Goal: Information Seeking & Learning: Understand process/instructions

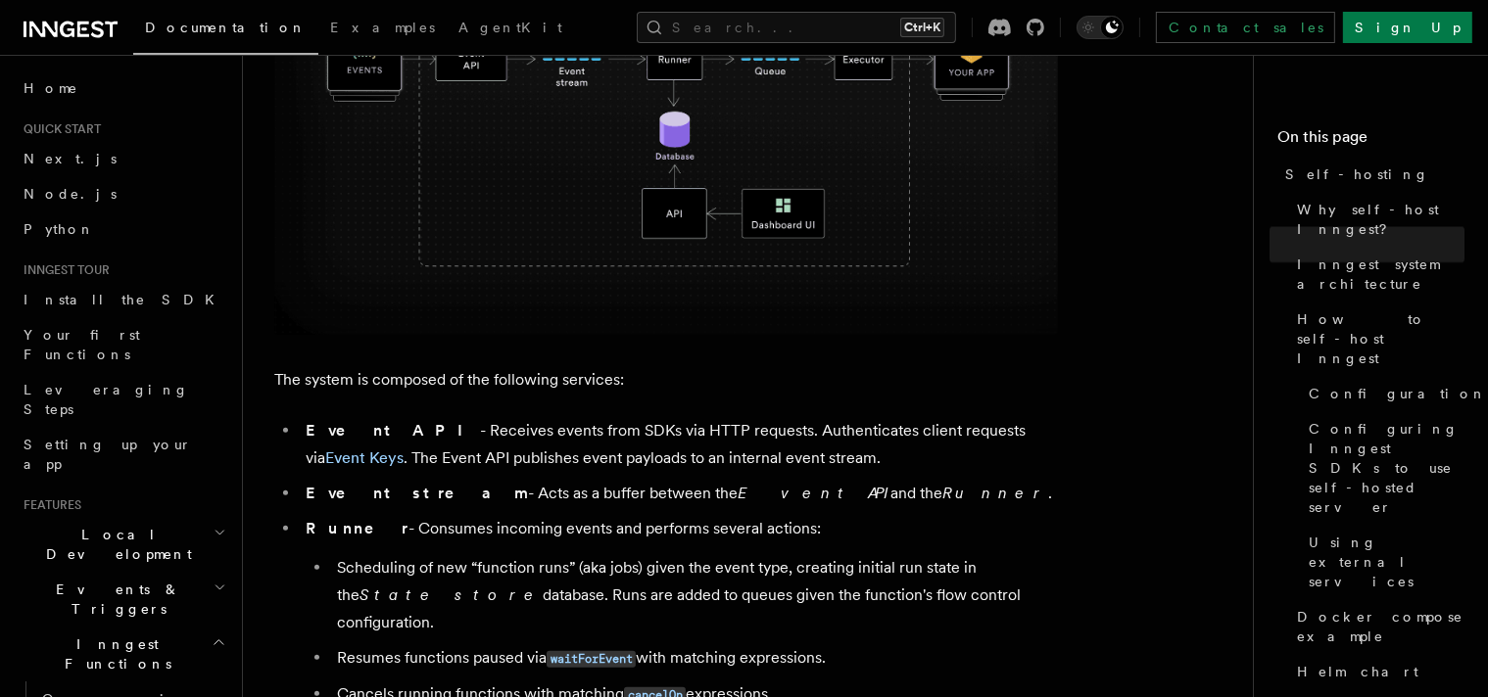
scroll to position [882, 0]
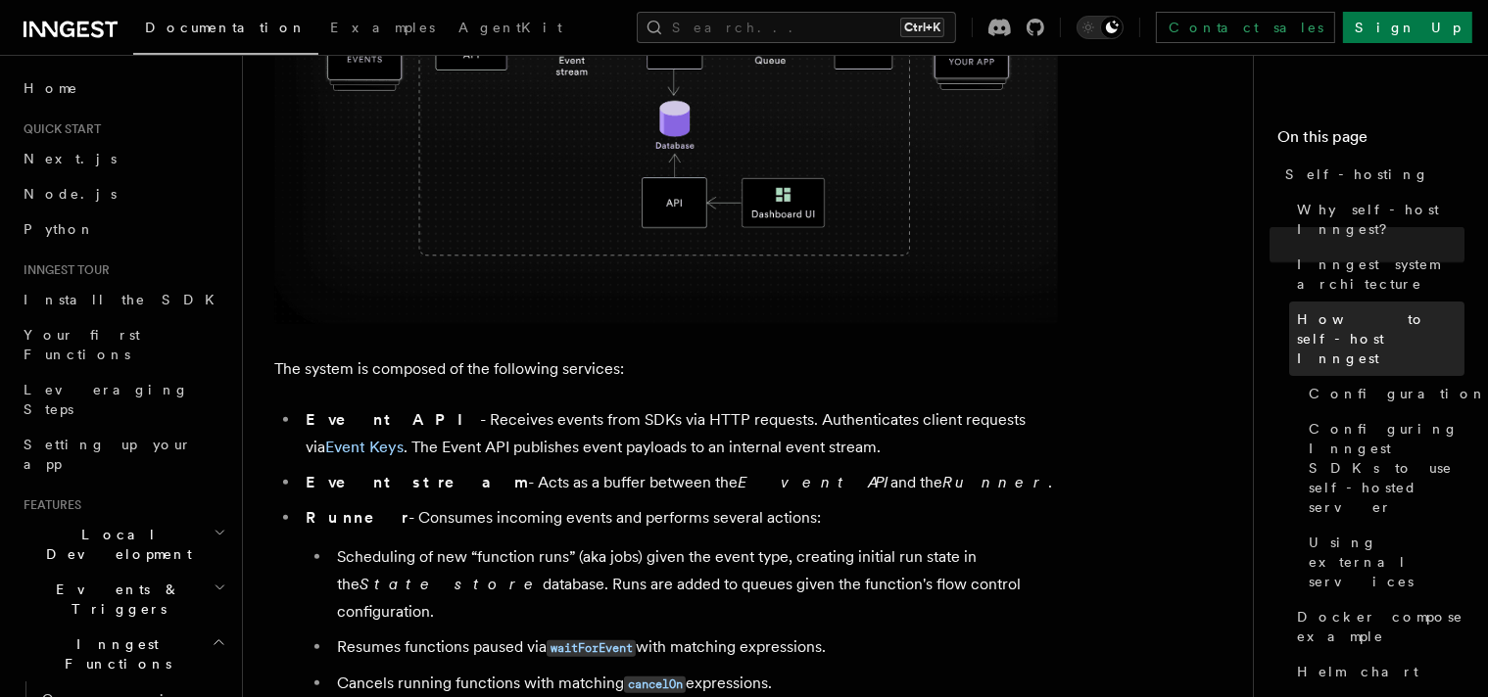
click at [1289, 302] on link "How to self-host Inngest" at bounding box center [1376, 339] width 175 height 74
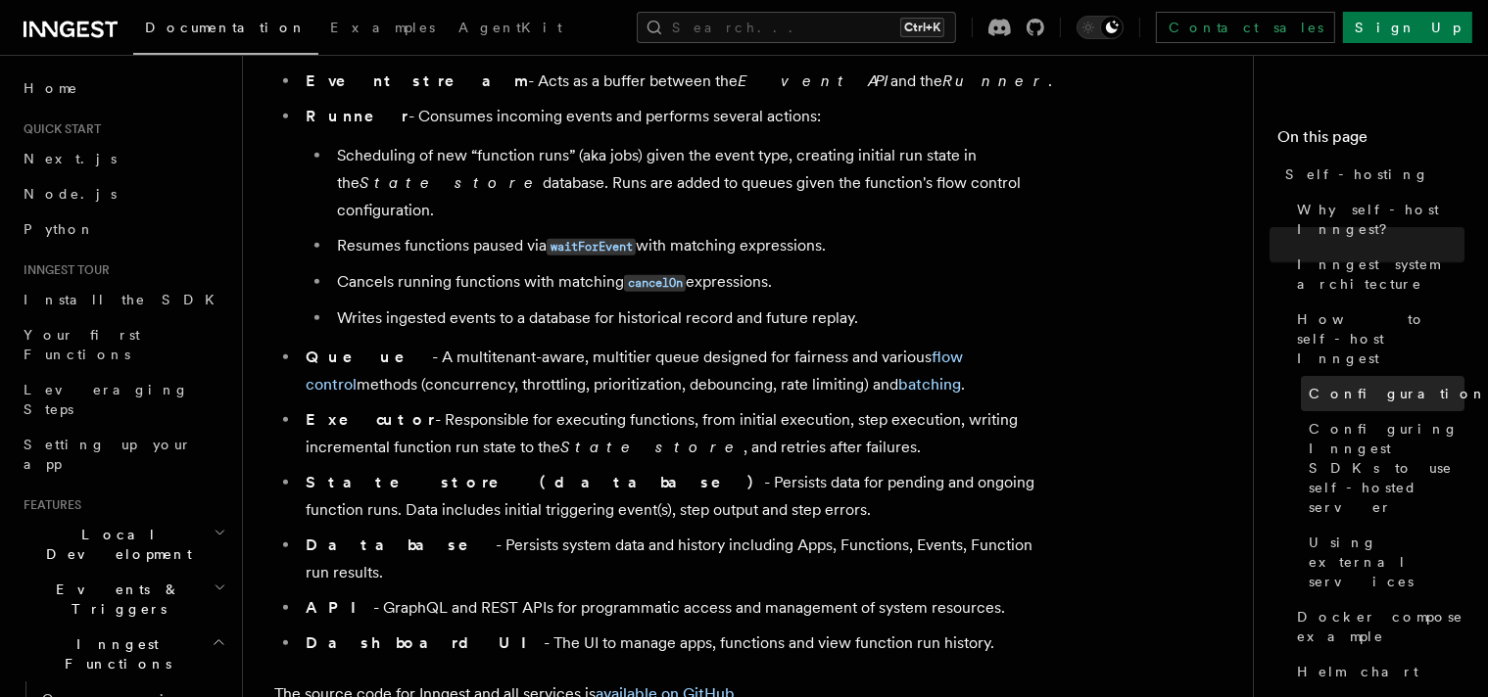
click at [1309, 384] on span "Configuration" at bounding box center [1398, 394] width 178 height 20
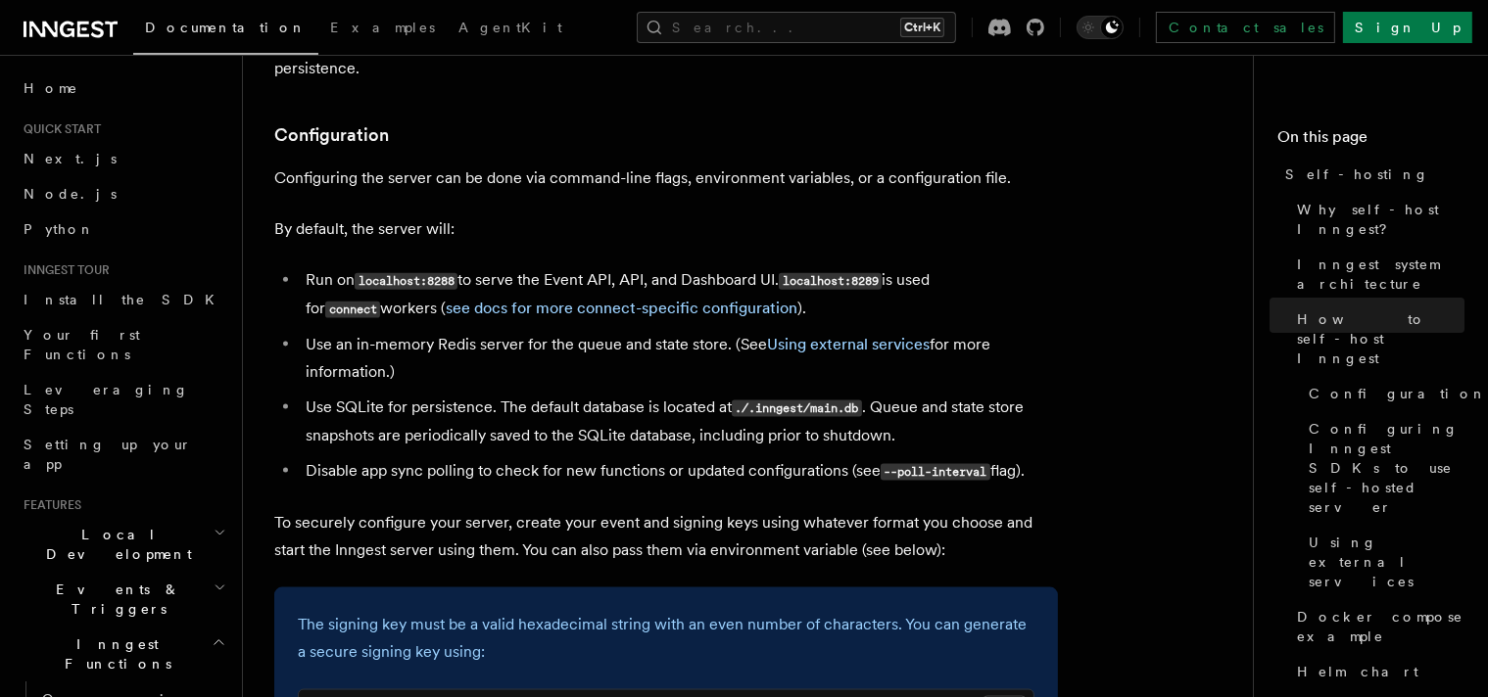
scroll to position [2449, 0]
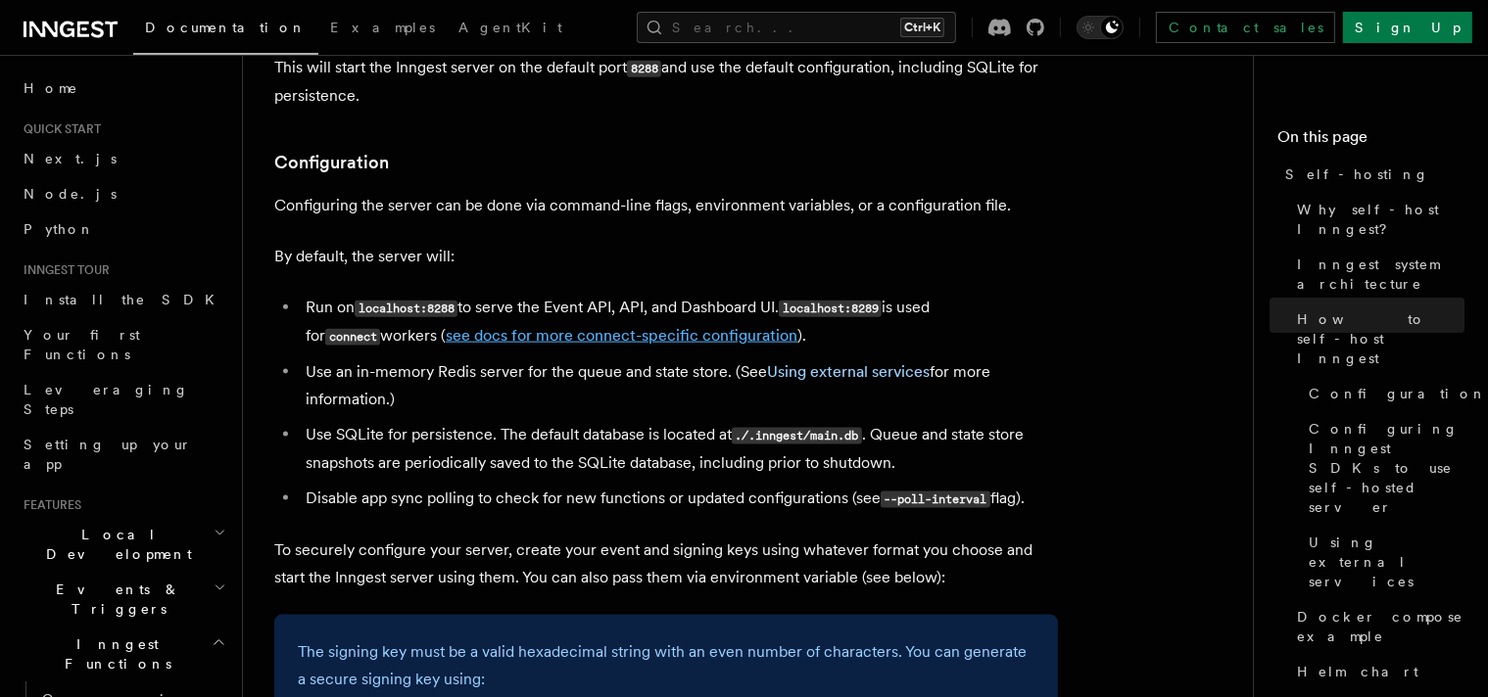
click at [614, 326] on link "see docs for more connect-specific configuration" at bounding box center [622, 335] width 352 height 19
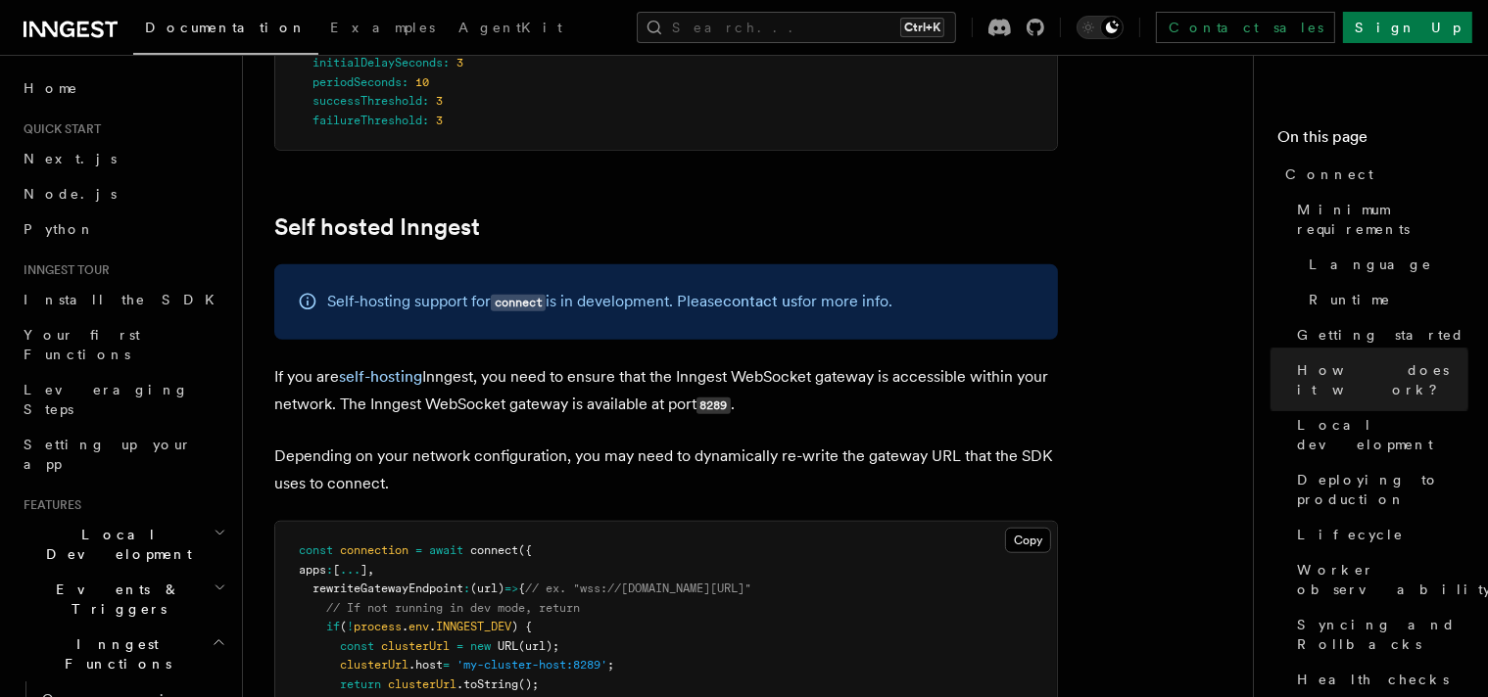
scroll to position [9624, 0]
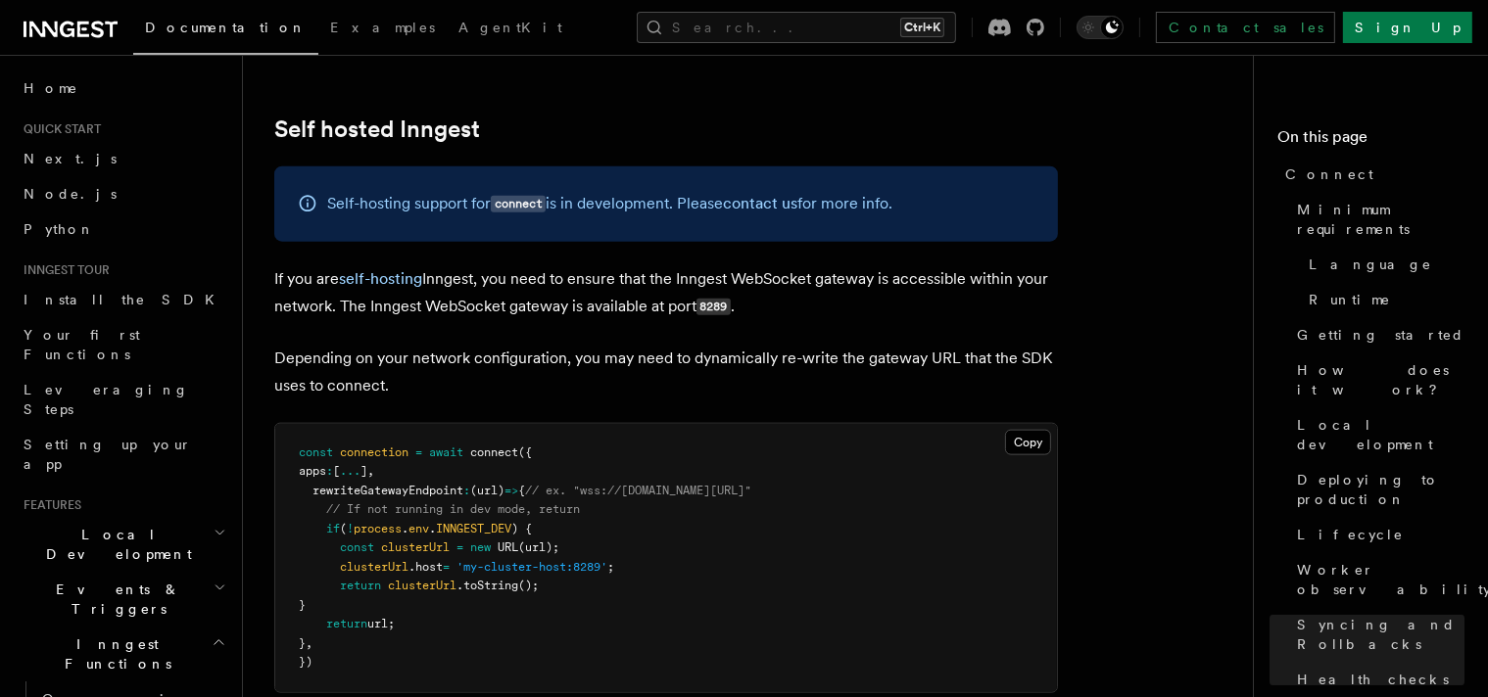
drag, startPoint x: 887, startPoint y: 406, endPoint x: 878, endPoint y: 408, distance: 10.2
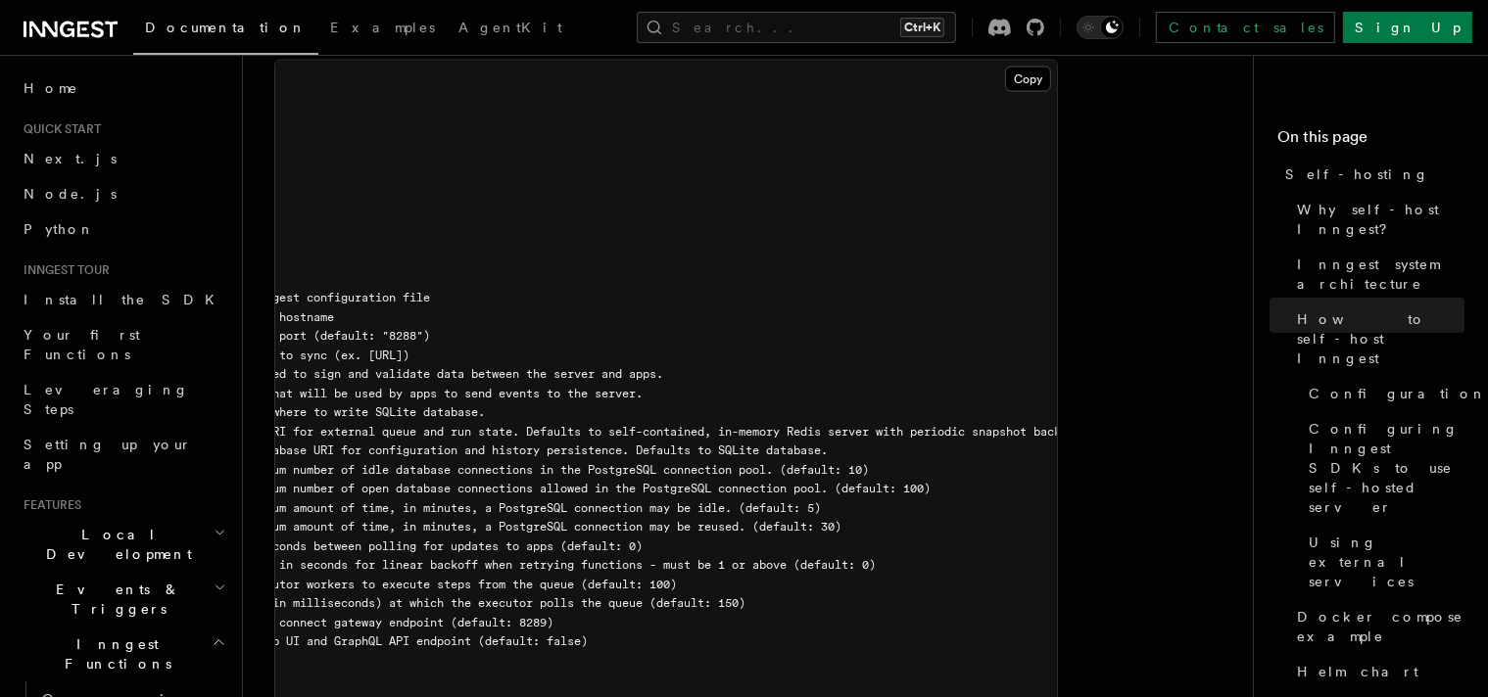
click at [514, 503] on pre "$ inngest start --help NAME: inngest start - [Beta] Run Inngest as a single-nod…" at bounding box center [666, 424] width 782 height 727
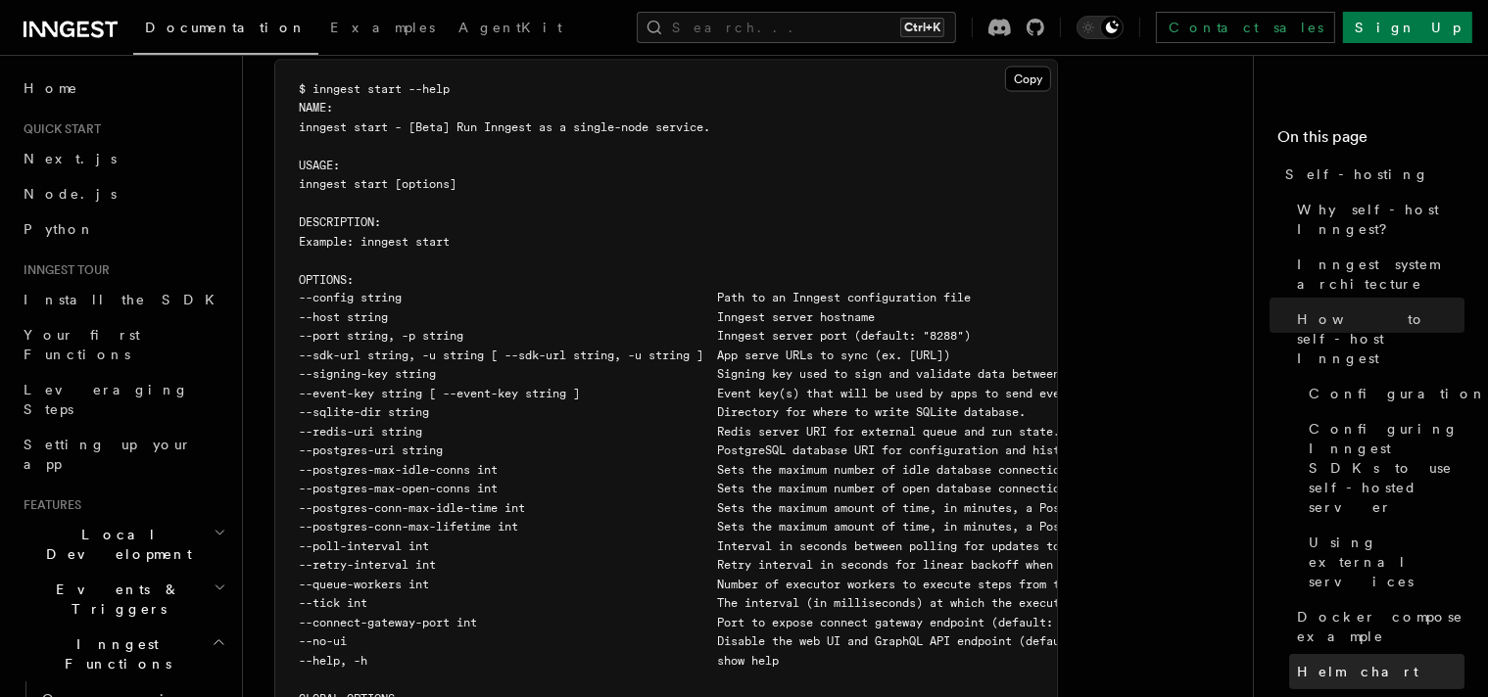
click at [1297, 662] on span "Helm chart" at bounding box center [1357, 672] width 121 height 20
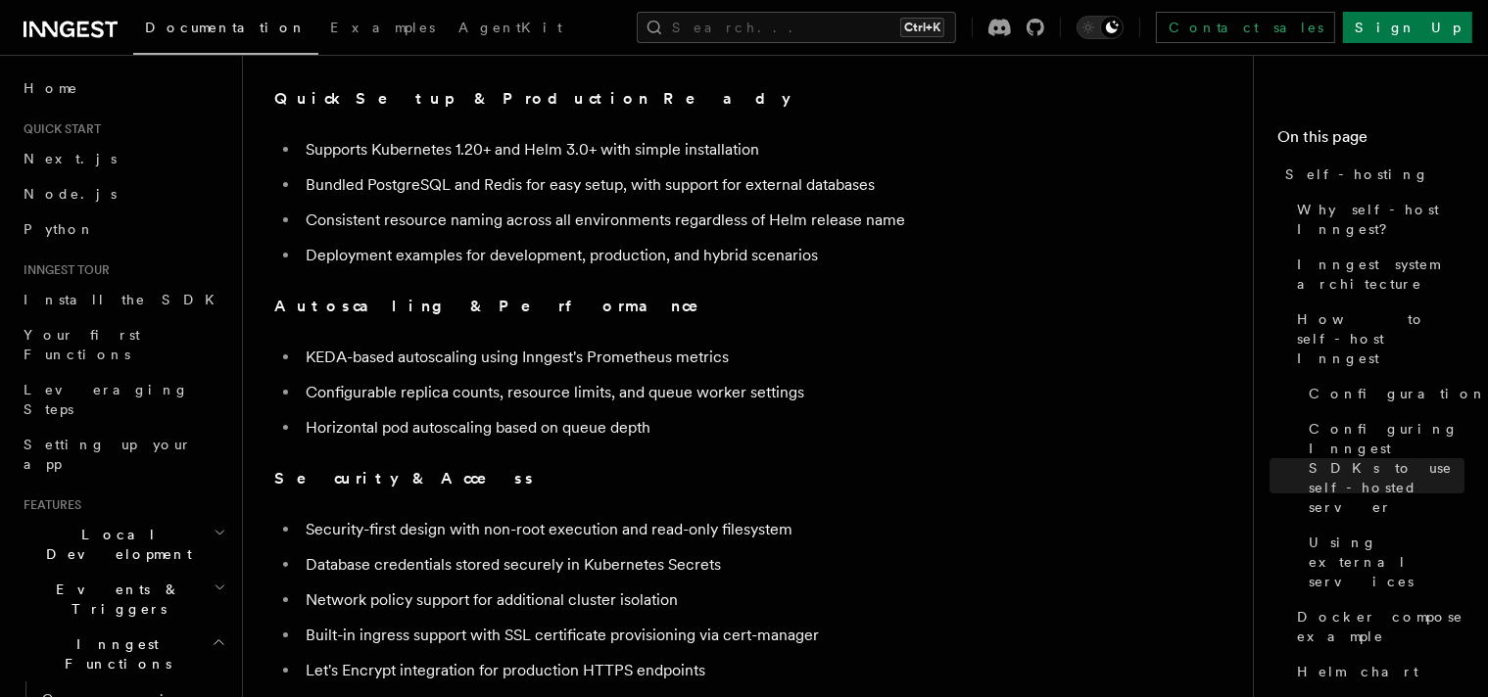
scroll to position [6882, 0]
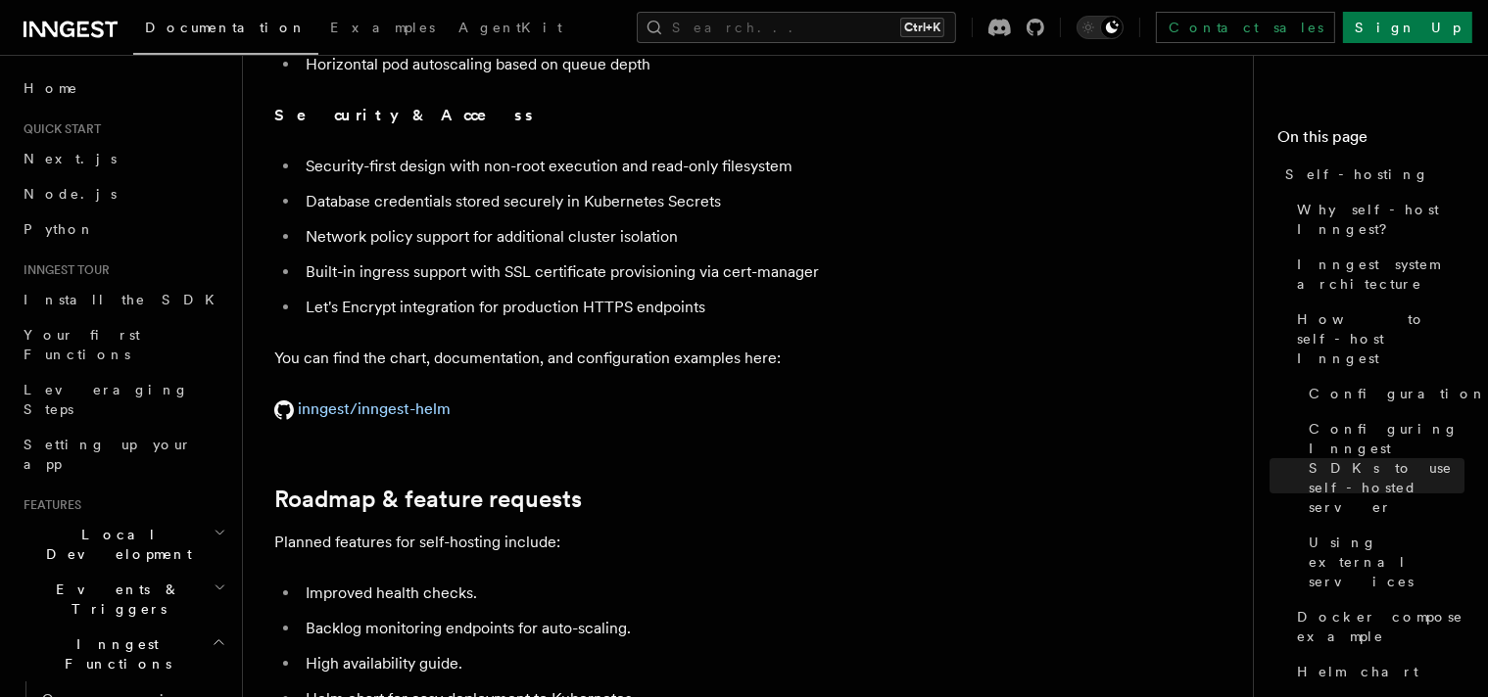
scroll to position [7274, 0]
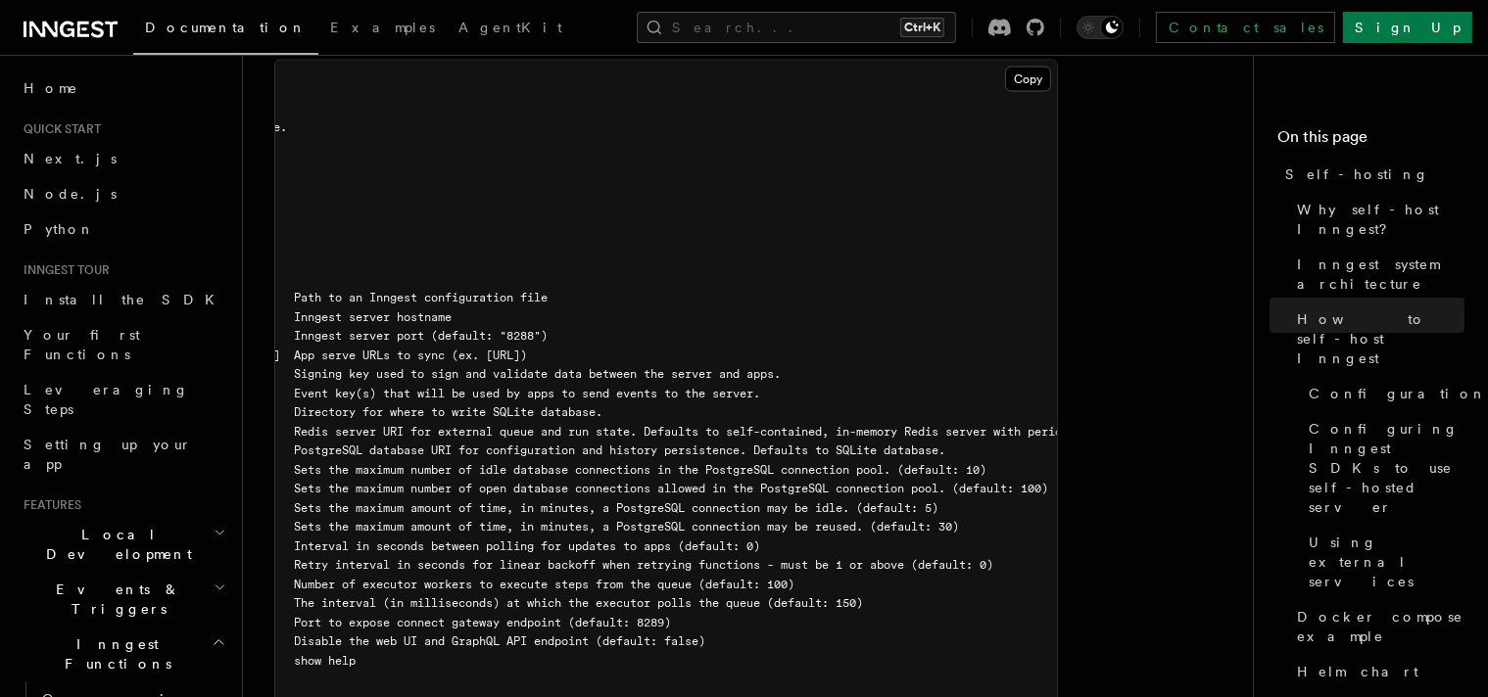
scroll to position [0, 423]
drag, startPoint x: 585, startPoint y: 595, endPoint x: 546, endPoint y: 598, distance: 39.4
click at [546, 636] on span "--no-ui Disable the web UI and GraphQL API endpoint (default: false)" at bounding box center [291, 643] width 830 height 14
click at [473, 616] on pre "$ inngest start --help NAME: inngest start - [Beta] Run Inngest as a single-nod…" at bounding box center [666, 424] width 782 height 727
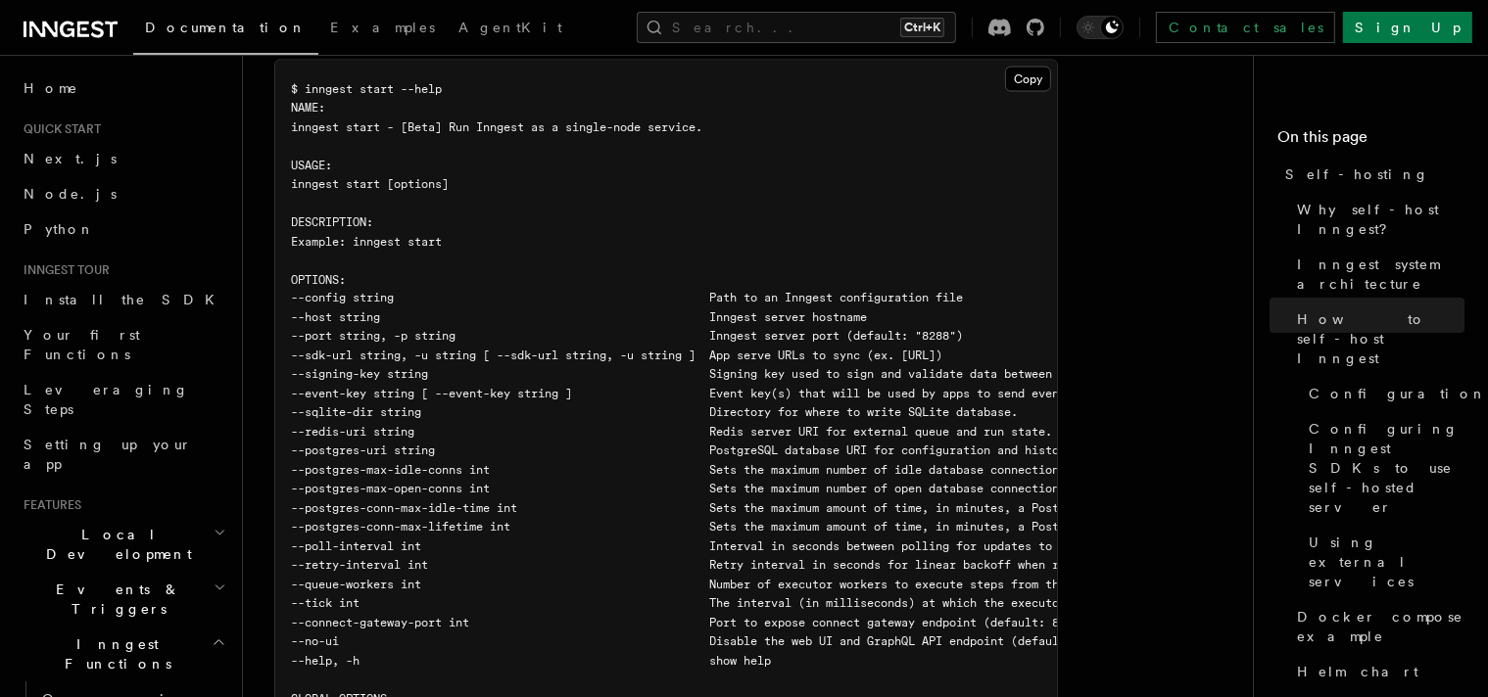
scroll to position [0, 0]
click at [782, 168] on pre "$ inngest start --help NAME: inngest start - [Beta] Run Inngest as a single-nod…" at bounding box center [666, 424] width 782 height 727
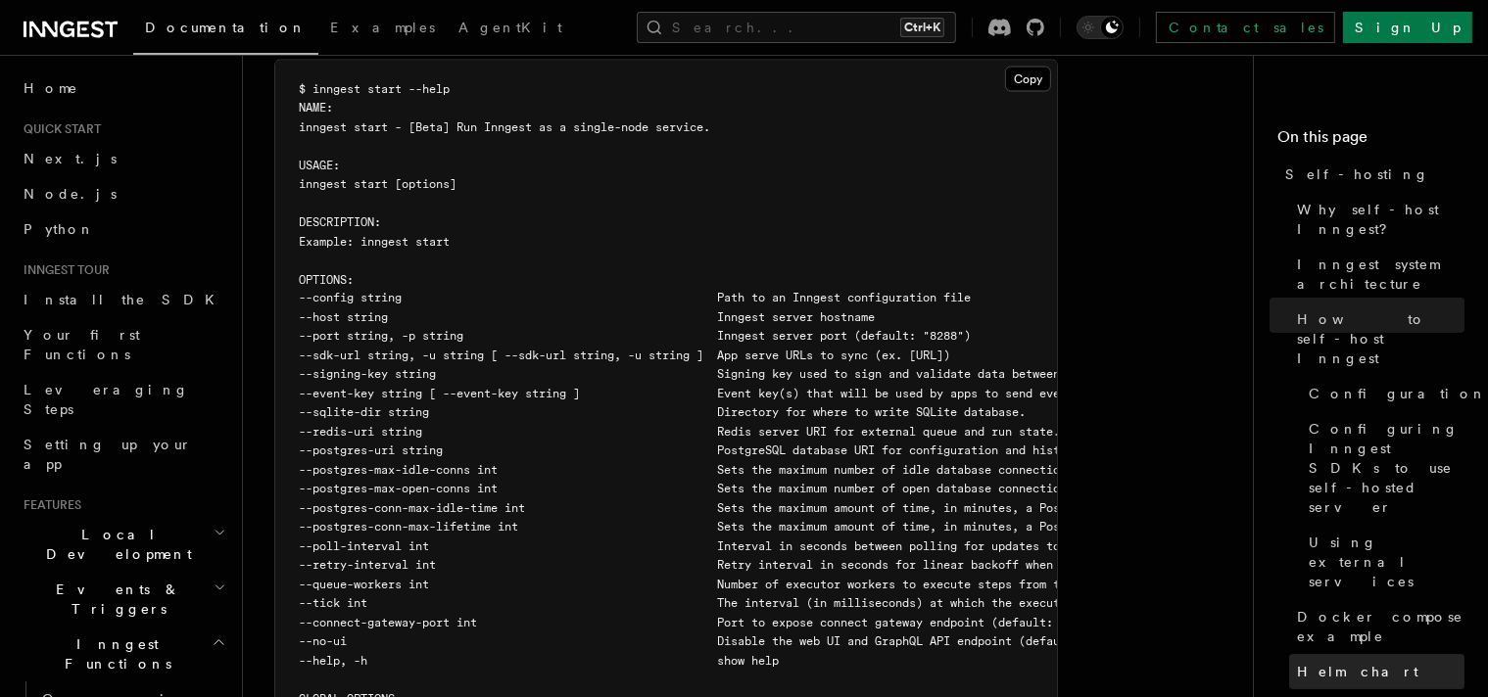
click at [1297, 662] on span "Helm chart" at bounding box center [1357, 672] width 121 height 20
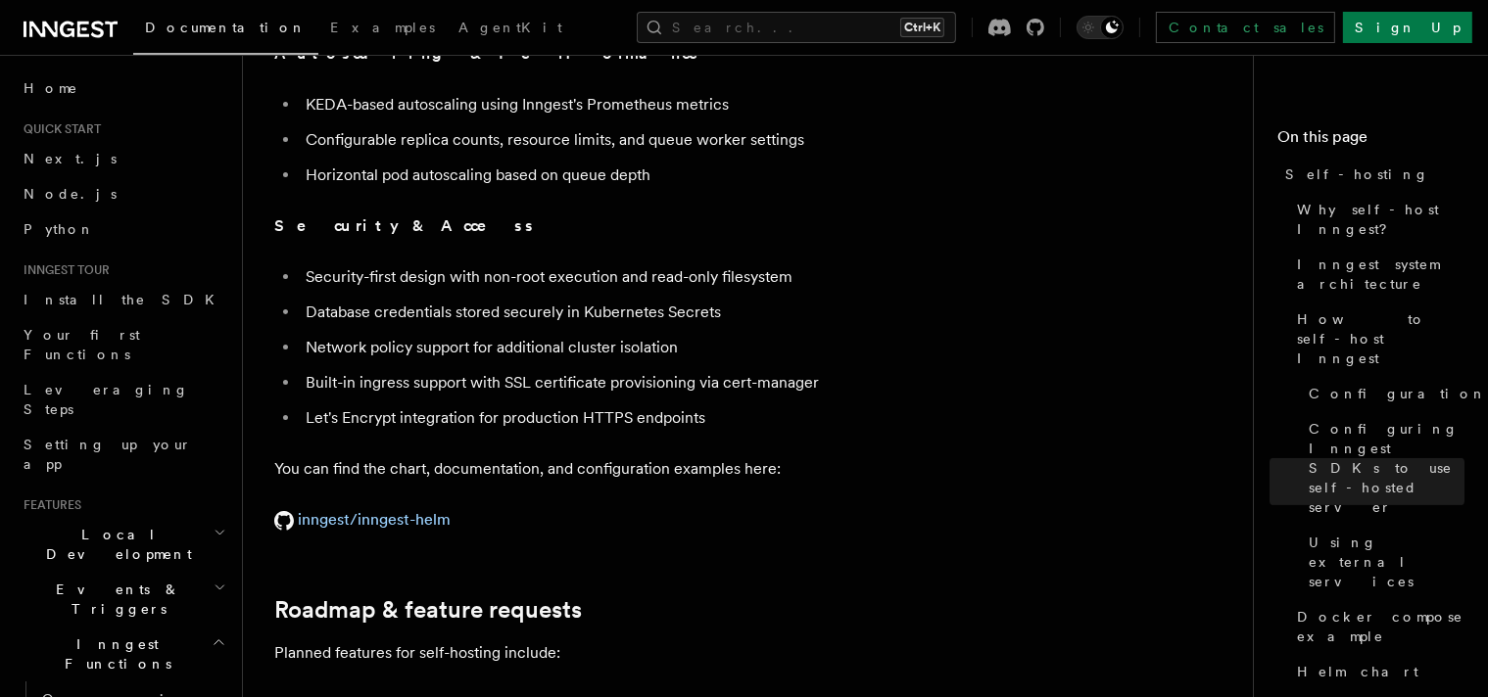
scroll to position [7078, 0]
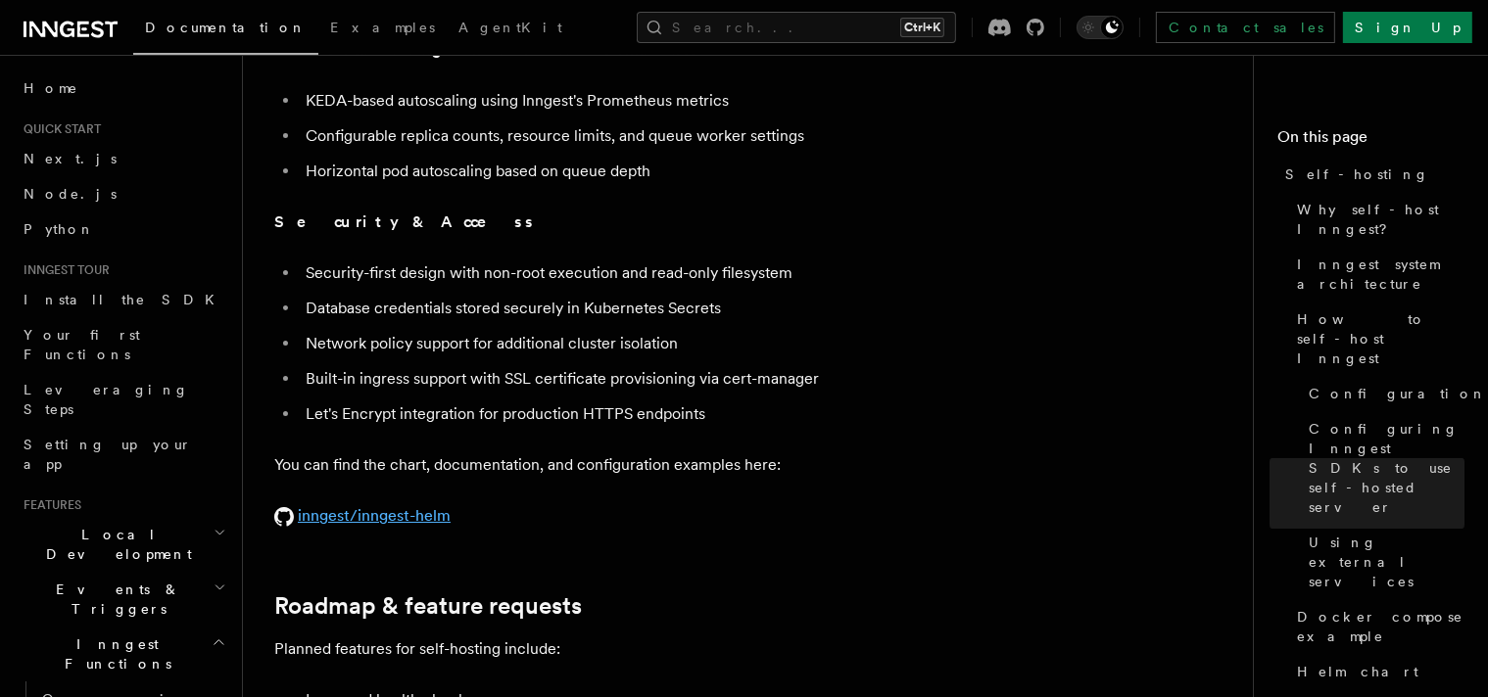
click at [377, 506] on link "inngest/inngest-helm" at bounding box center [362, 515] width 176 height 19
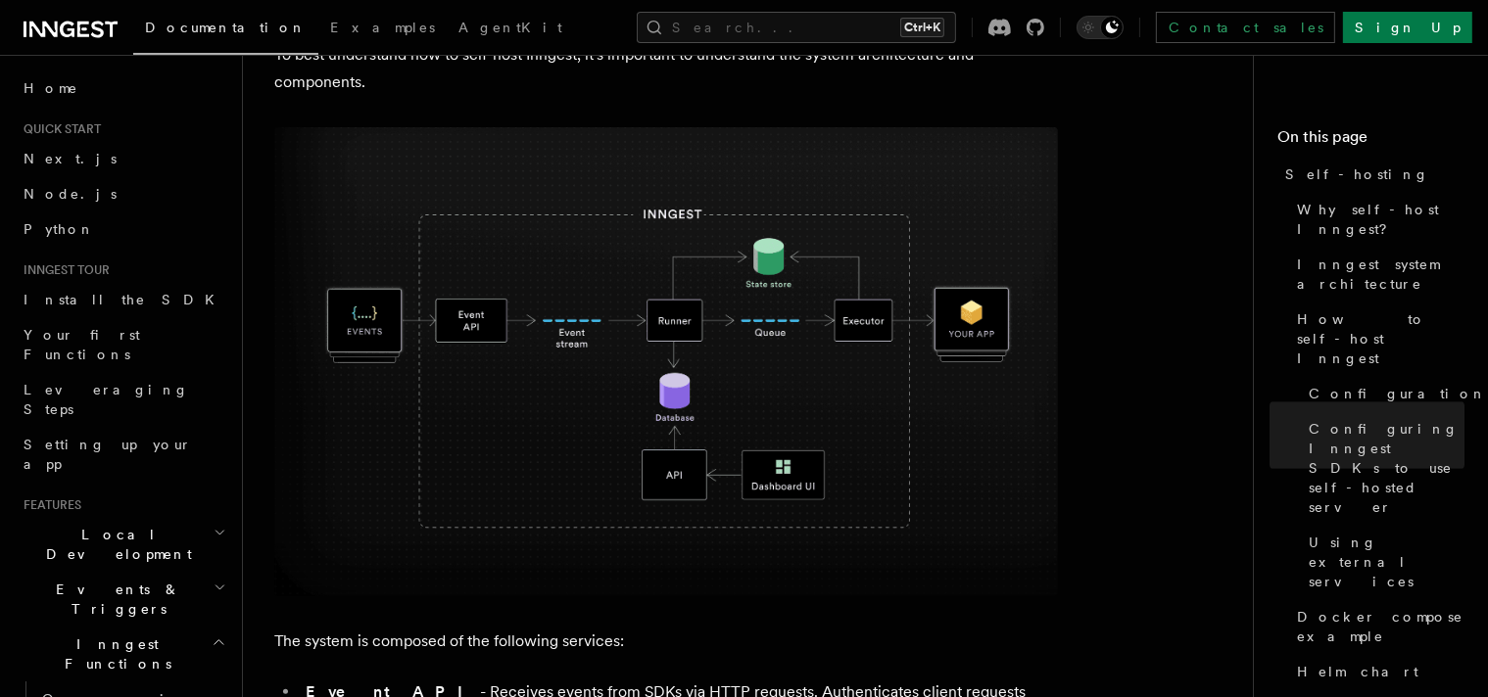
scroll to position [0, 0]
